Goal: Information Seeking & Learning: Check status

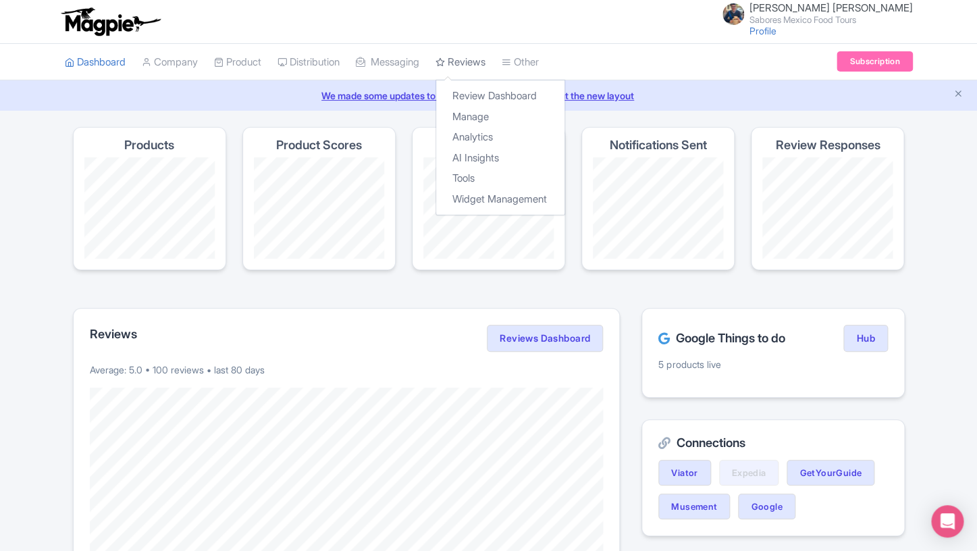
click at [452, 55] on link "Reviews" at bounding box center [461, 62] width 50 height 37
click at [489, 98] on link "Review Dashboard" at bounding box center [500, 96] width 128 height 21
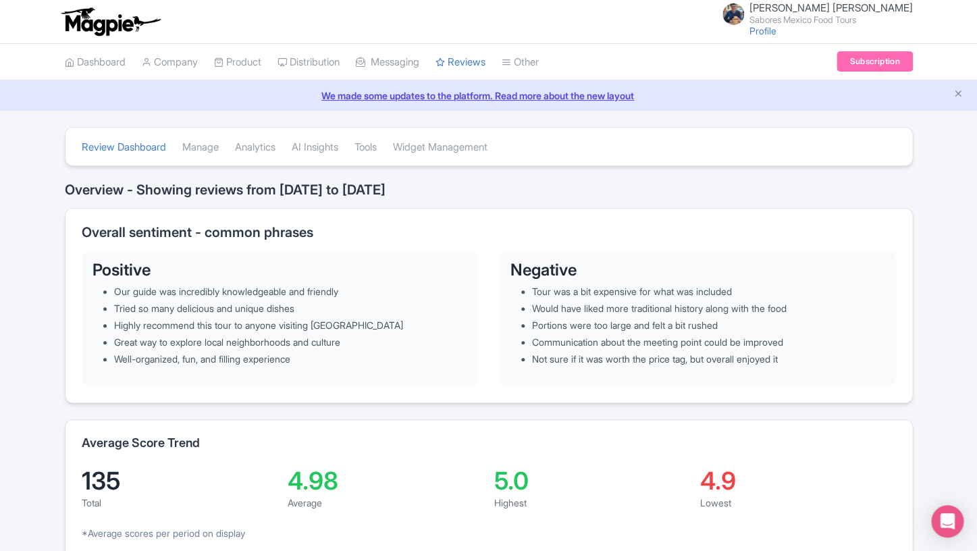
scroll to position [9, 0]
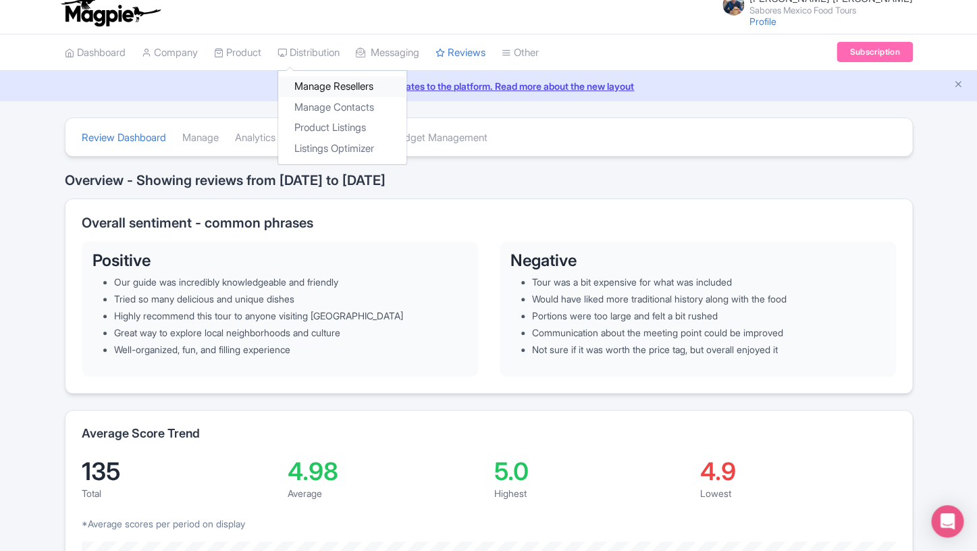
click at [330, 90] on link "Manage Resellers" at bounding box center [342, 86] width 128 height 21
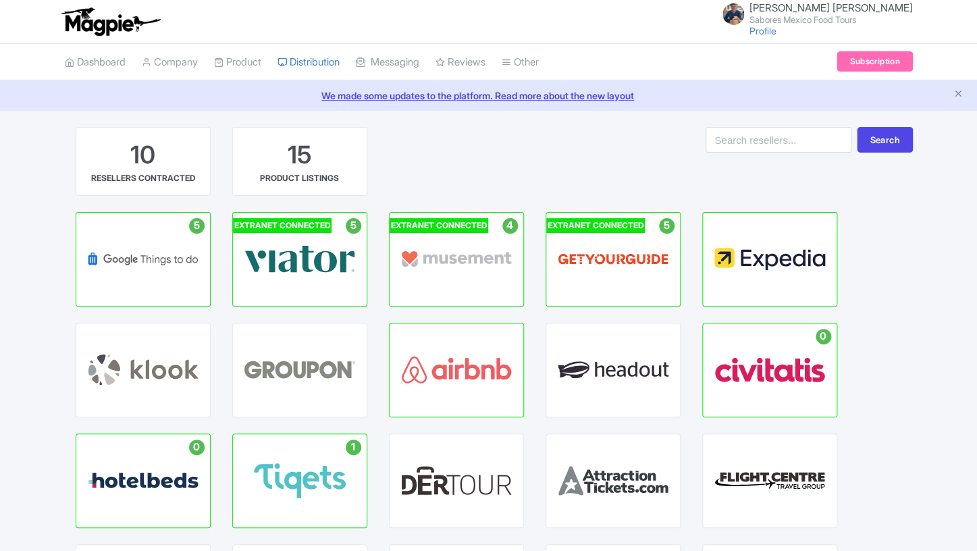
click at [286, 276] on div "VIATOR HUB" at bounding box center [300, 259] width 134 height 93
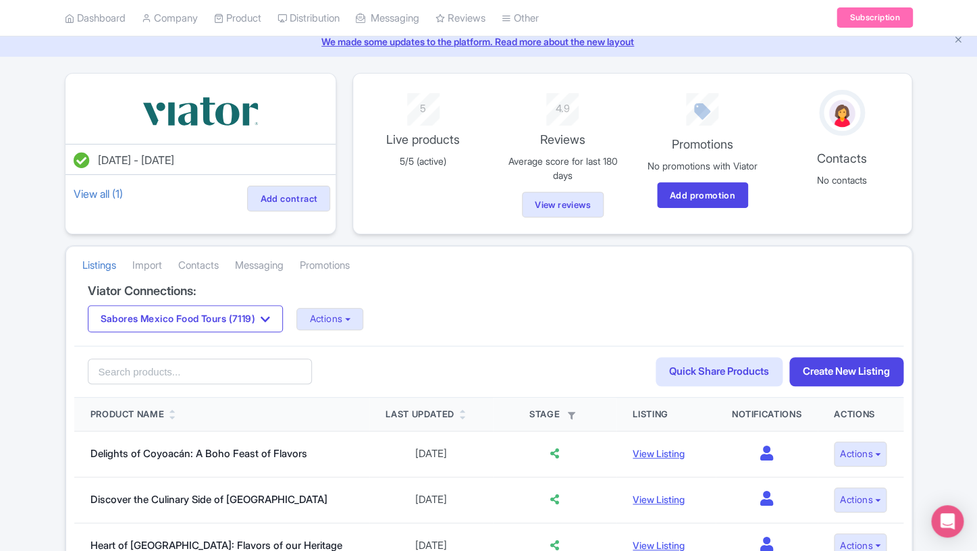
scroll to position [61, 0]
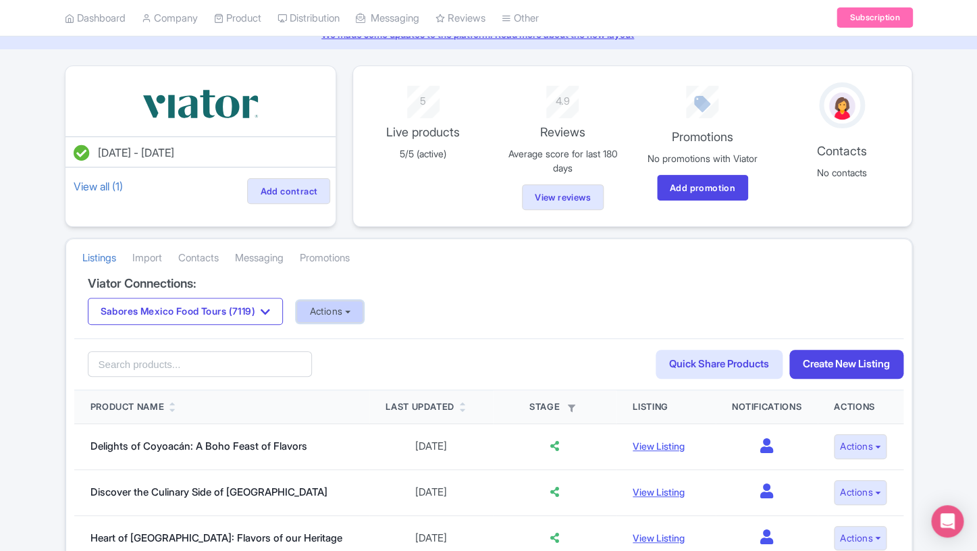
click at [363, 312] on button "Actions" at bounding box center [329, 312] width 67 height 22
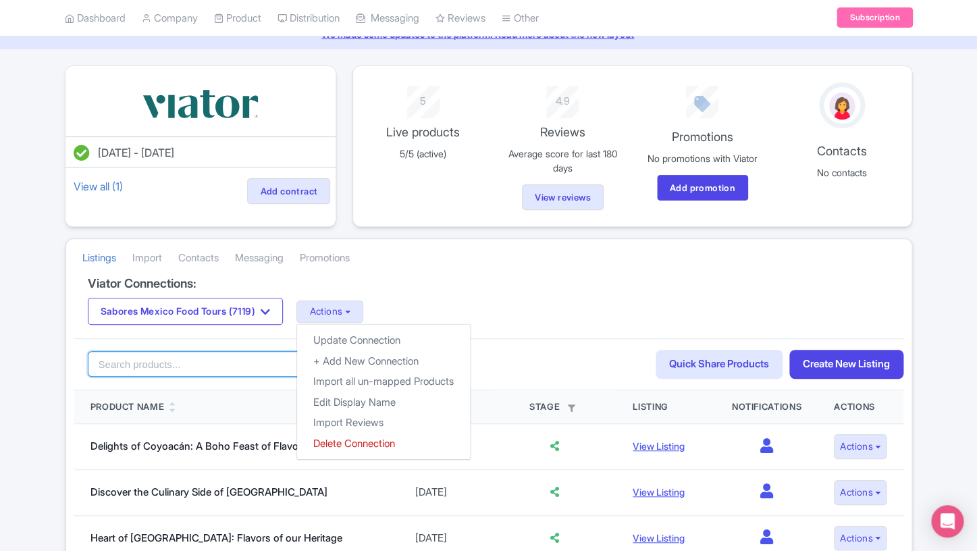
click at [220, 357] on input "search" at bounding box center [200, 364] width 225 height 26
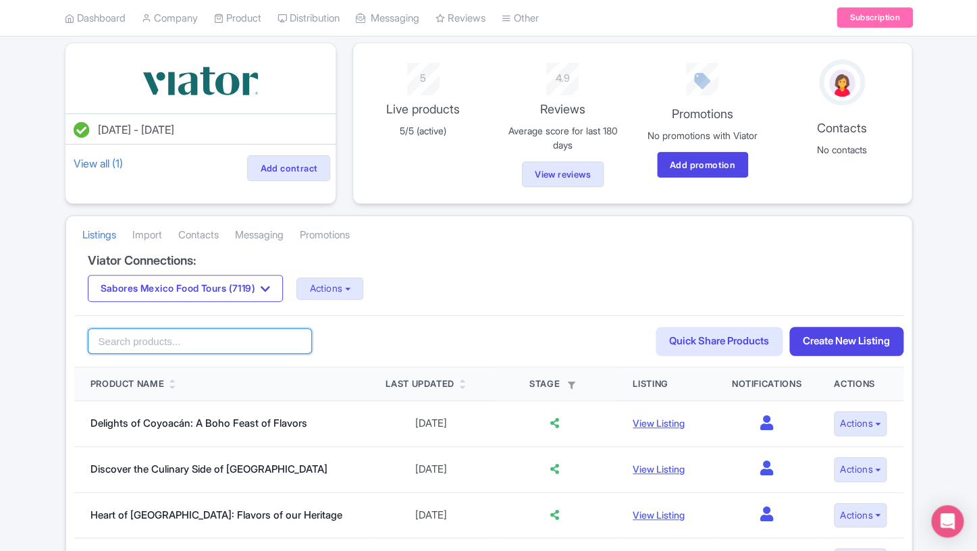
scroll to position [0, 0]
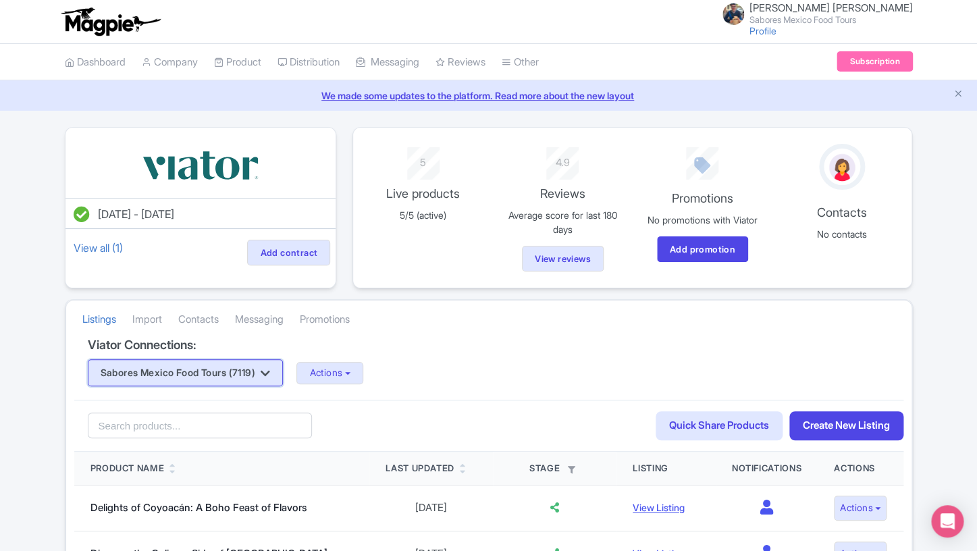
click at [280, 368] on button "Sabores Mexico Food Tours (7119)" at bounding box center [186, 372] width 196 height 27
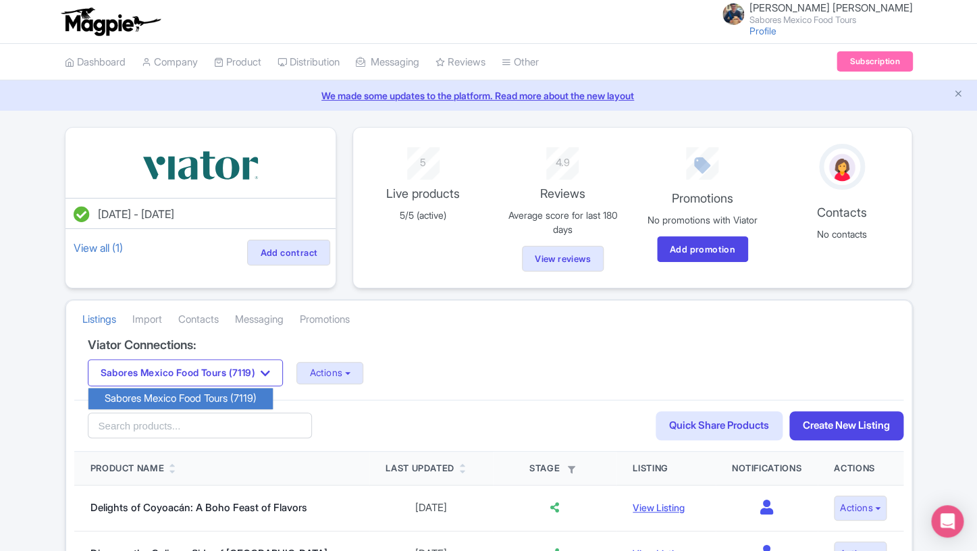
click at [453, 332] on div "Listings Import Contacts Messaging Promotions" at bounding box center [489, 320] width 846 height 38
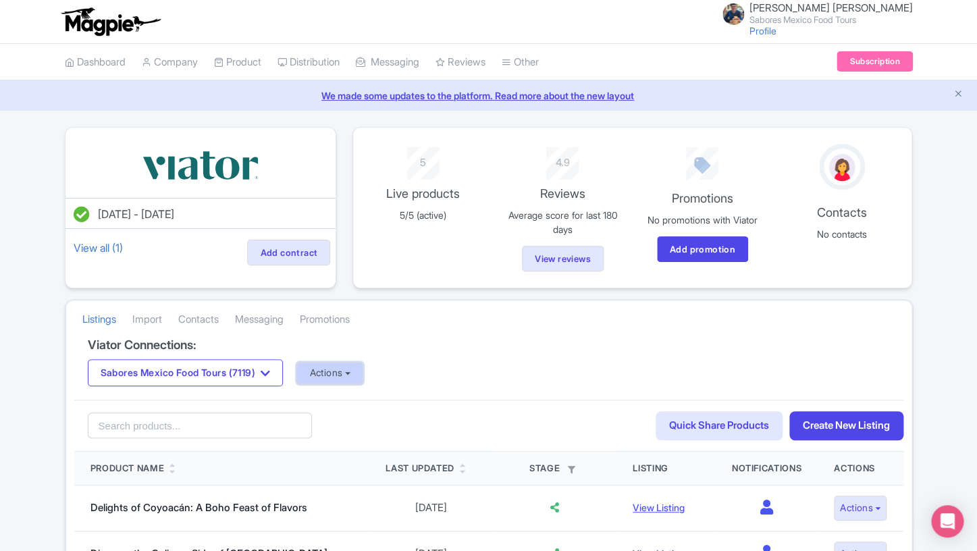
click at [356, 371] on button "Actions" at bounding box center [329, 373] width 67 height 22
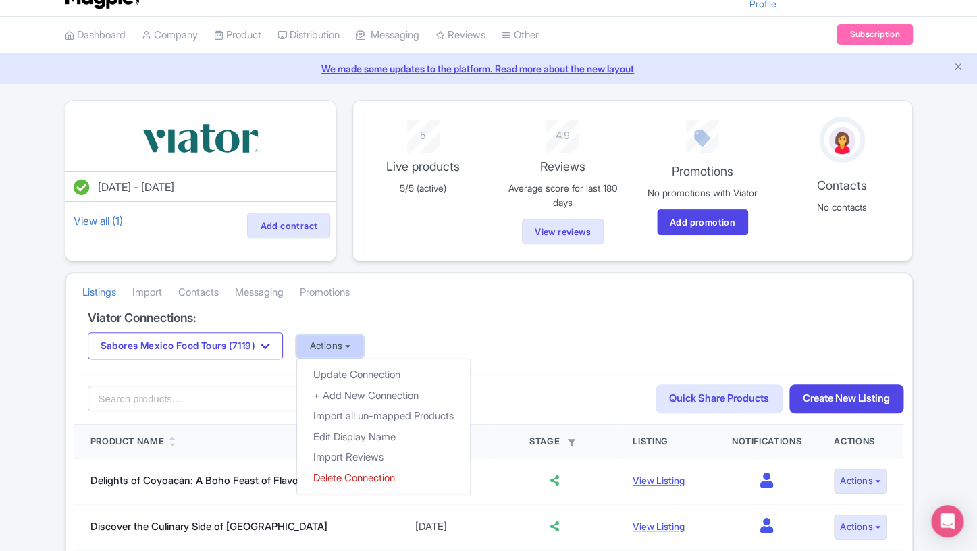
scroll to position [35, 0]
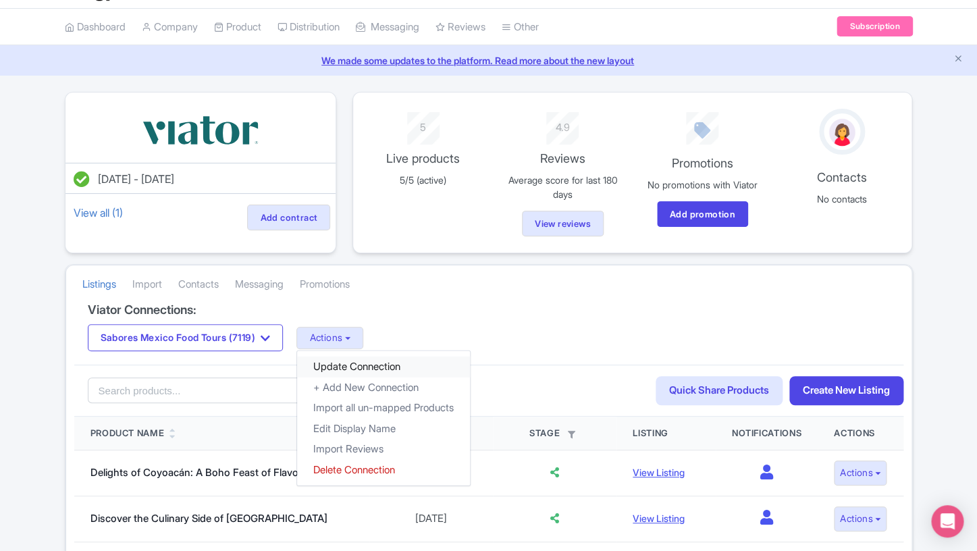
click at [355, 366] on link "Update Connection" at bounding box center [383, 367] width 173 height 21
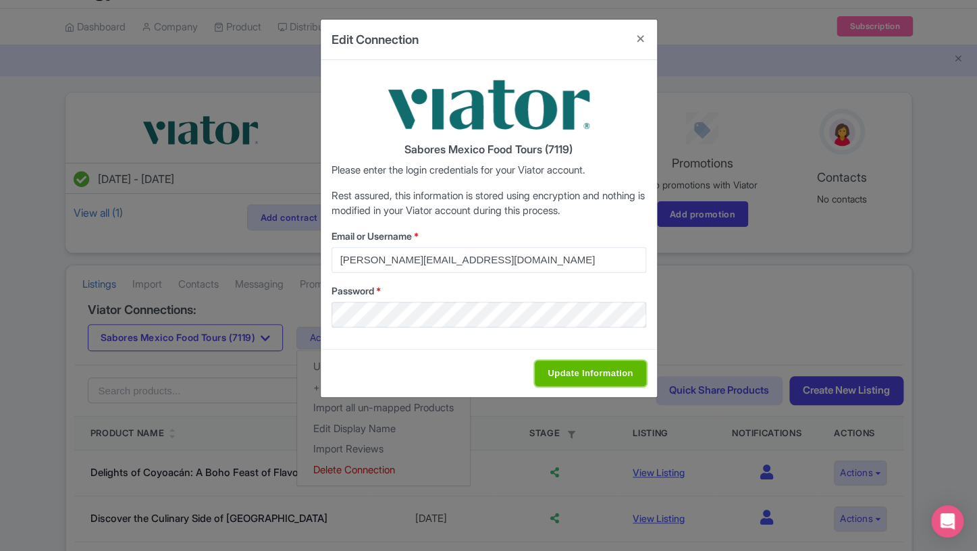
click at [596, 380] on input "Update Information" at bounding box center [590, 374] width 111 height 26
type input "Saving..."
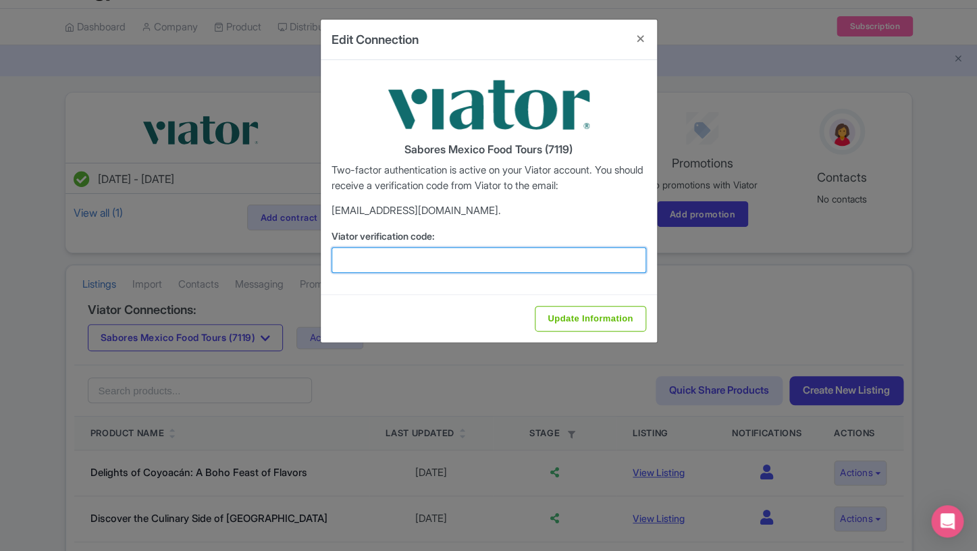
click at [480, 268] on input "Viator verification code:" at bounding box center [489, 260] width 315 height 26
click at [457, 256] on input "Viator verification code:" at bounding box center [489, 260] width 315 height 26
paste input "632180"
type input "632180"
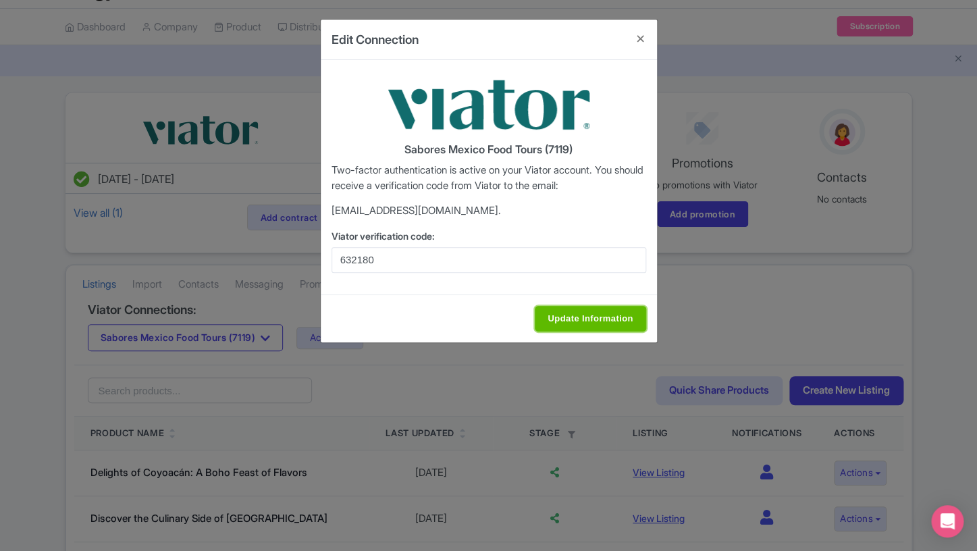
click at [575, 322] on input "Update Information" at bounding box center [590, 319] width 111 height 26
type input "Update Information"
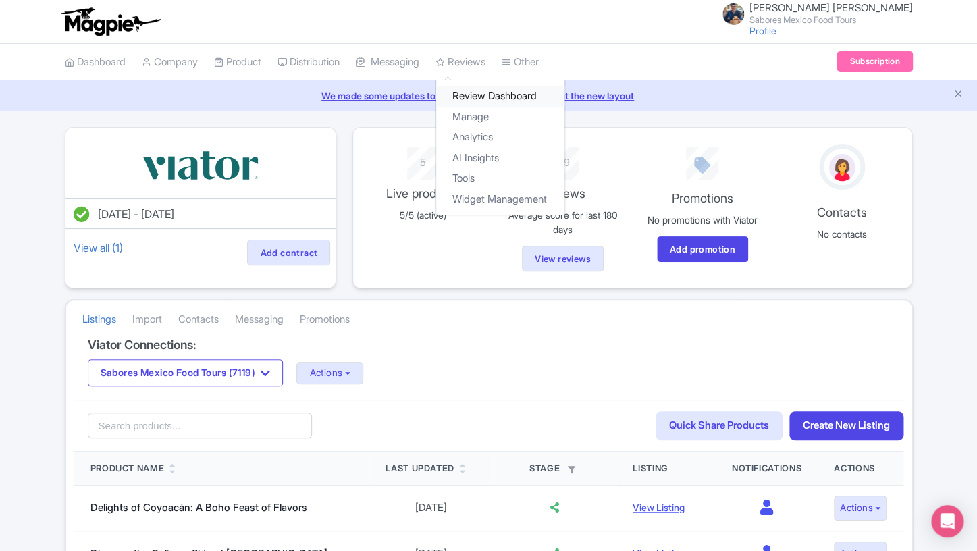
click at [488, 99] on link "Review Dashboard" at bounding box center [500, 96] width 128 height 21
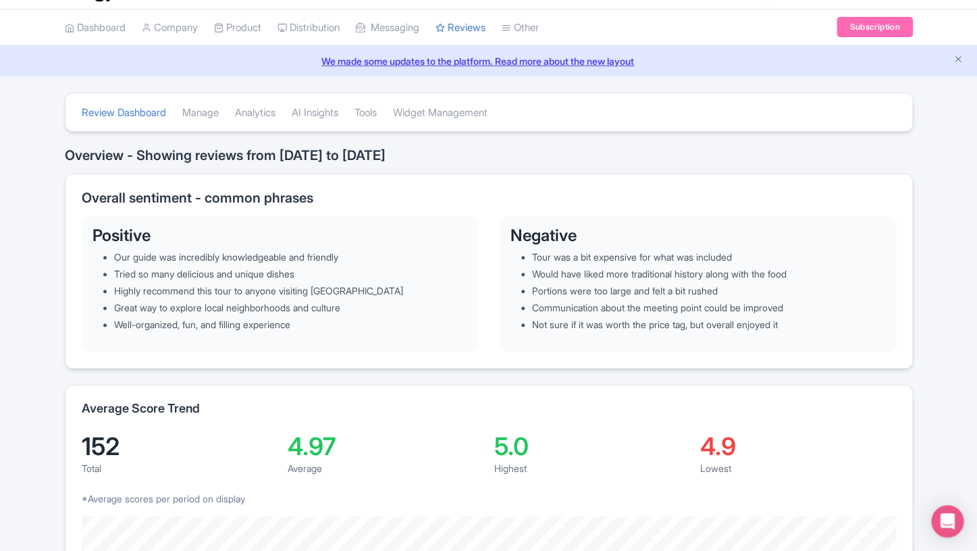
scroll to position [16, 0]
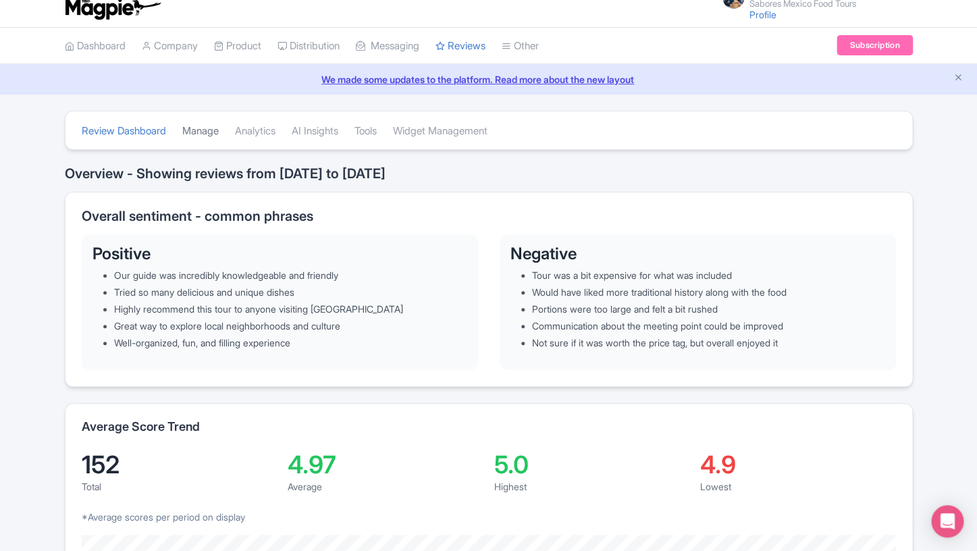
click at [213, 136] on link "Manage" at bounding box center [200, 131] width 36 height 37
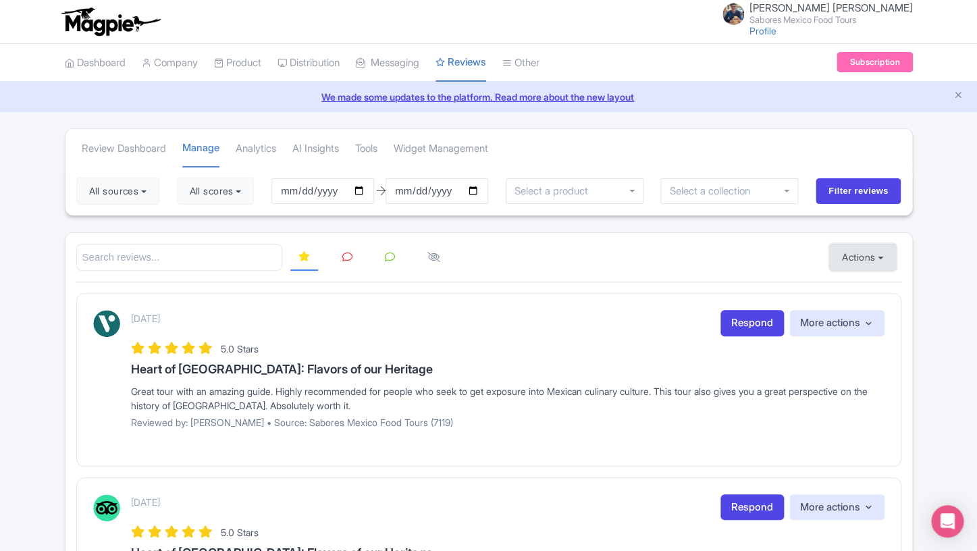
click at [854, 263] on button "Actions" at bounding box center [862, 257] width 67 height 27
click at [857, 296] on link "Import new reviews" at bounding box center [909, 291] width 159 height 26
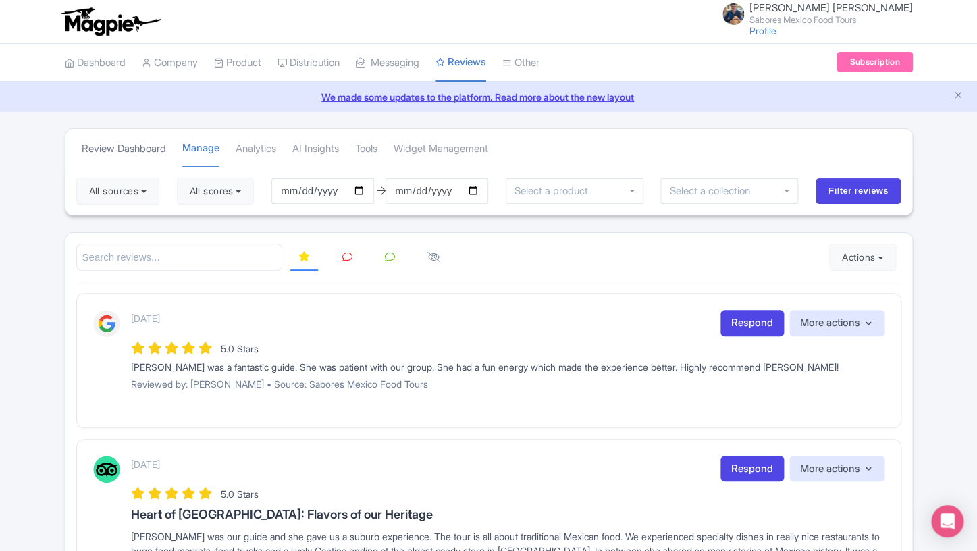
click at [131, 141] on link "Review Dashboard" at bounding box center [124, 148] width 84 height 37
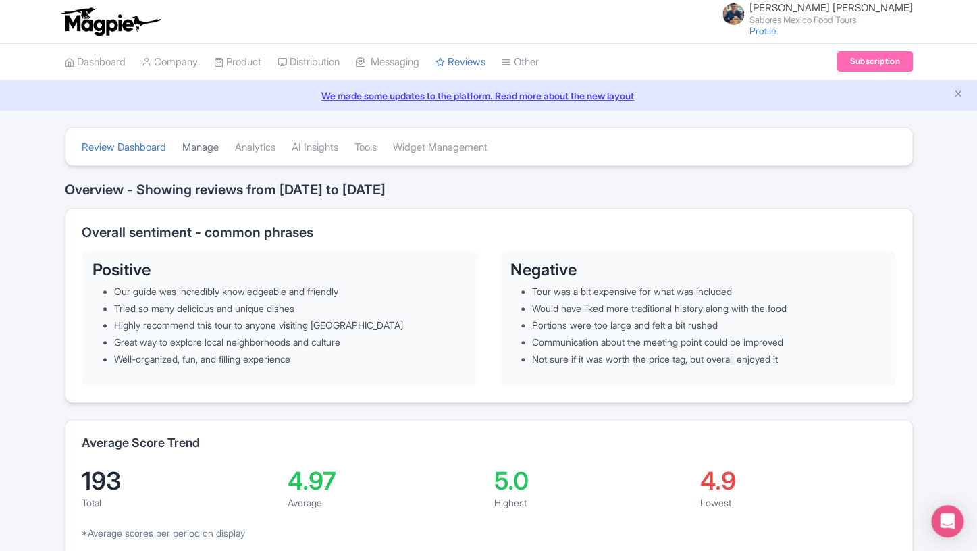
click at [205, 146] on link "Manage" at bounding box center [200, 147] width 36 height 37
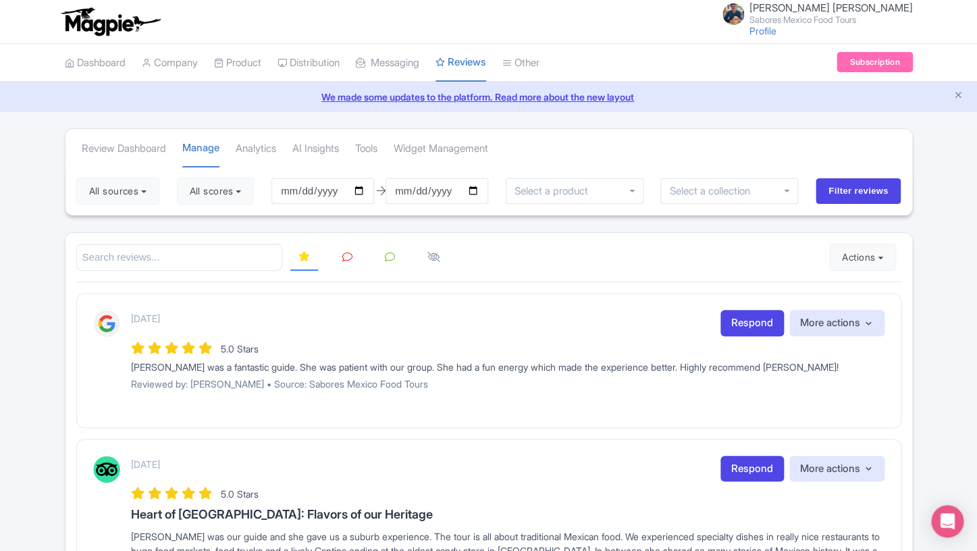
type input "[DATE]"
click at [451, 193] on input "[DATE]" at bounding box center [437, 191] width 103 height 26
click at [475, 189] on input "[DATE]" at bounding box center [437, 191] width 103 height 26
type input "[DATE]"
click at [844, 195] on input "Filter reviews" at bounding box center [859, 191] width 86 height 26
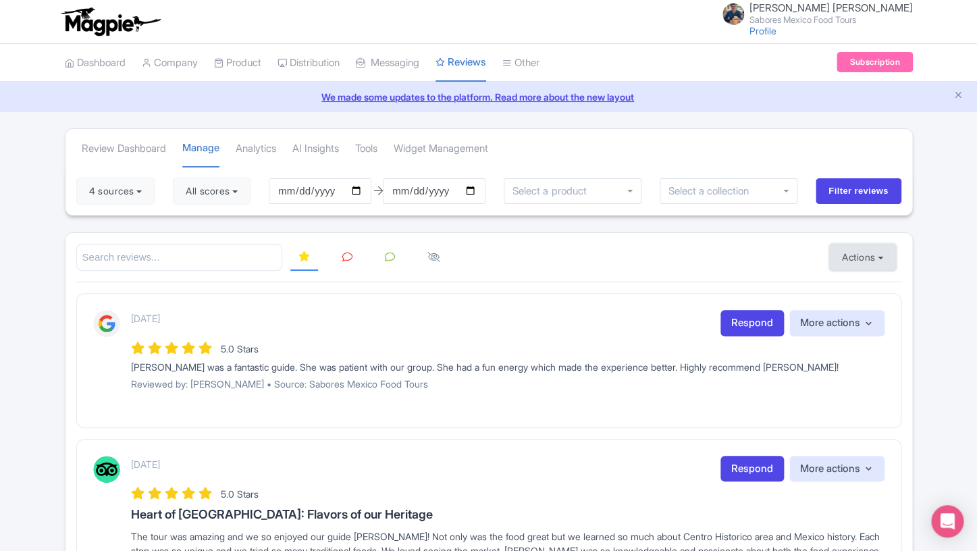
click at [857, 255] on button "Actions" at bounding box center [862, 257] width 67 height 27
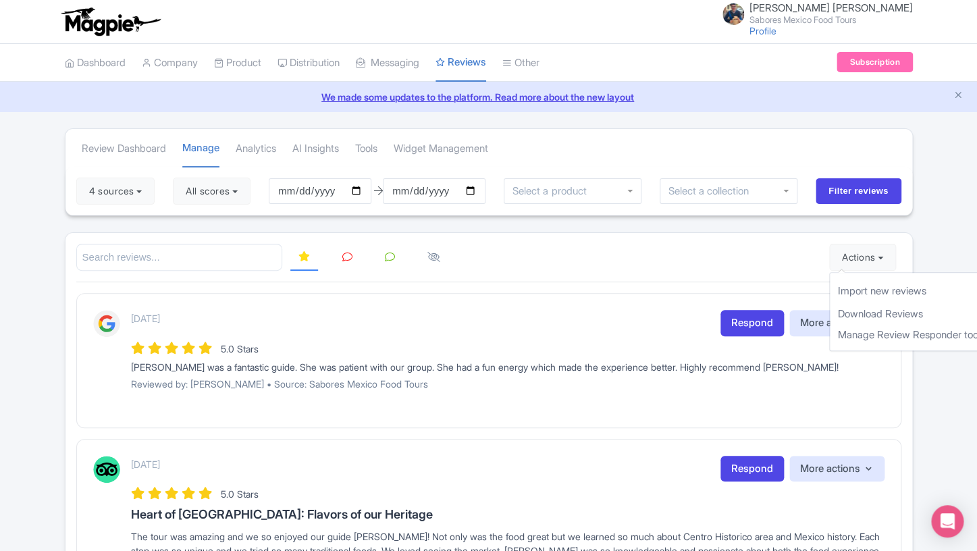
click at [638, 303] on div "[DATE] Respond More actions Hide from this page Hide from review widget and fee…" at bounding box center [488, 360] width 825 height 135
click at [163, 148] on link "Review Dashboard" at bounding box center [124, 148] width 84 height 37
